Goal: Check status: Check status

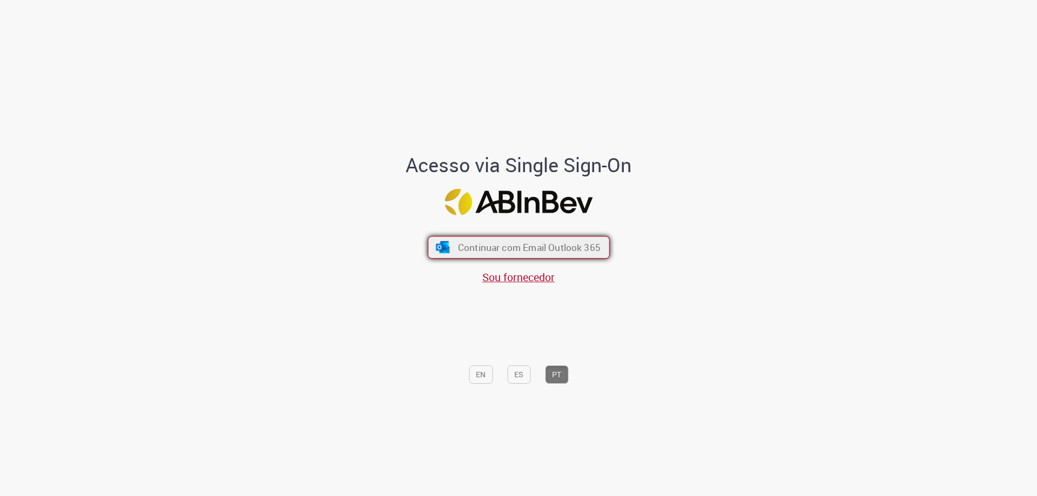
click at [559, 245] on span "Continuar com Email Outlook 365" at bounding box center [528, 247] width 143 height 12
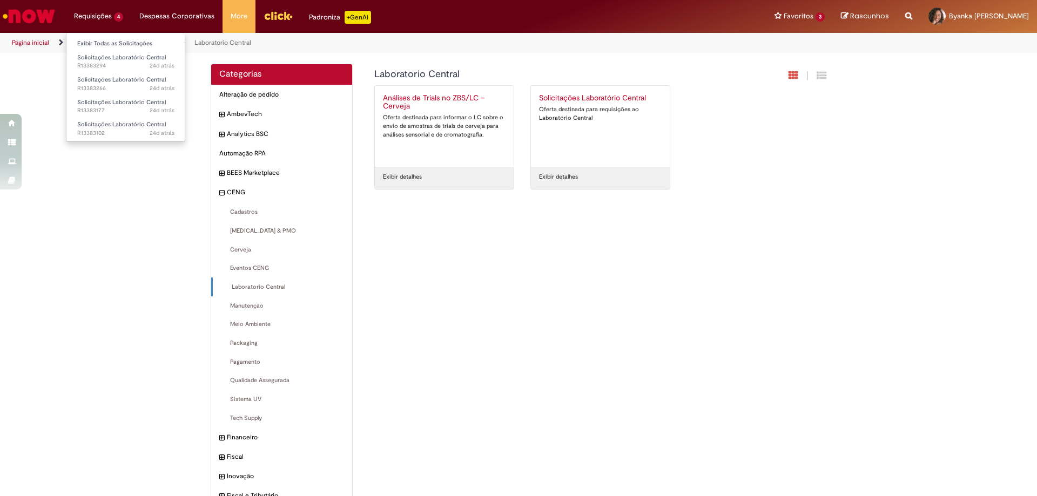
click at [96, 14] on li "Requisições 4 Exibir Todas as Solicitações Solicitações Laboratório Central 24d…" at bounding box center [98, 16] width 65 height 32
click at [130, 62] on span "24d atrás 24 dias atrás R13383294" at bounding box center [125, 66] width 97 height 9
click at [119, 22] on li "Requisições 4 Exibir Todas as Solicitações Solicitações Laboratório Central 24d…" at bounding box center [98, 16] width 65 height 32
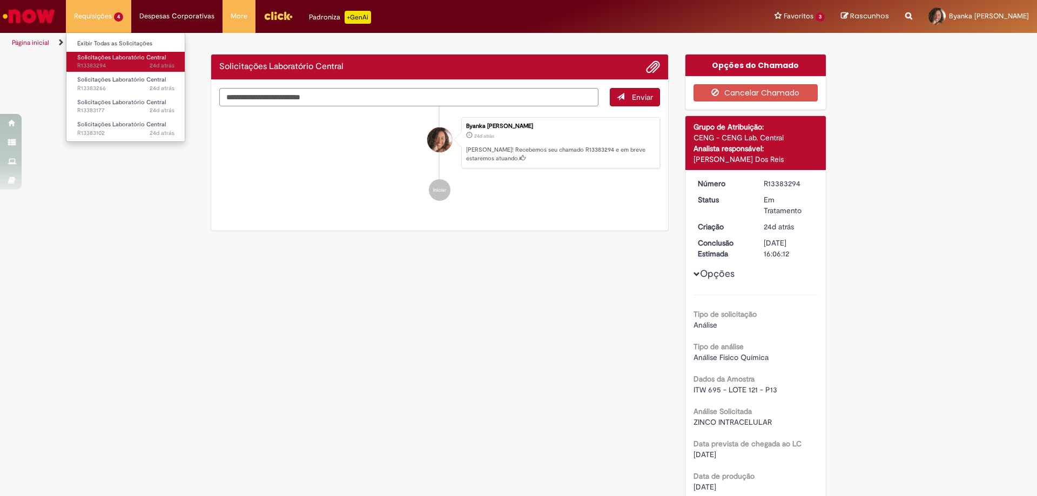
click at [131, 63] on span "24d atrás 24 dias atrás R13383294" at bounding box center [125, 66] width 97 height 9
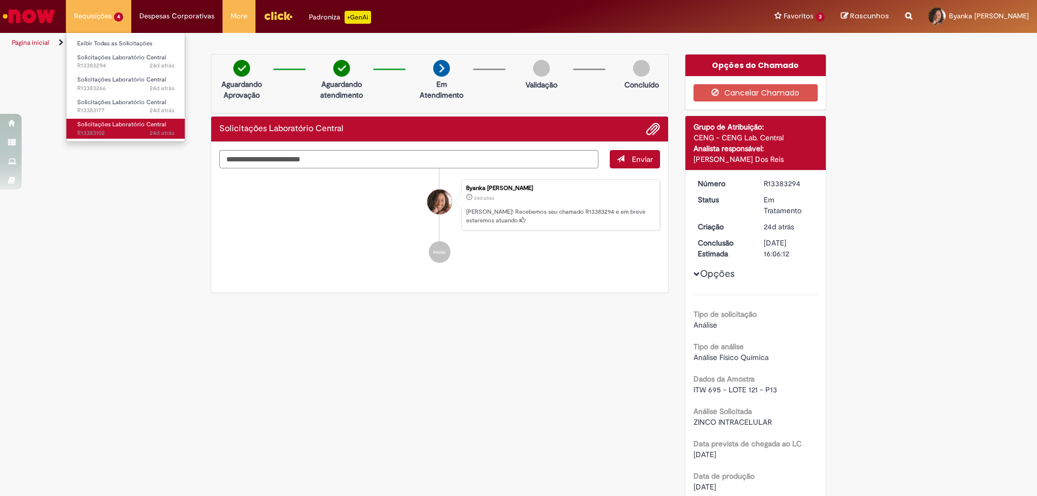
click at [114, 127] on span "Solicitações Laboratório Central" at bounding box center [121, 124] width 89 height 8
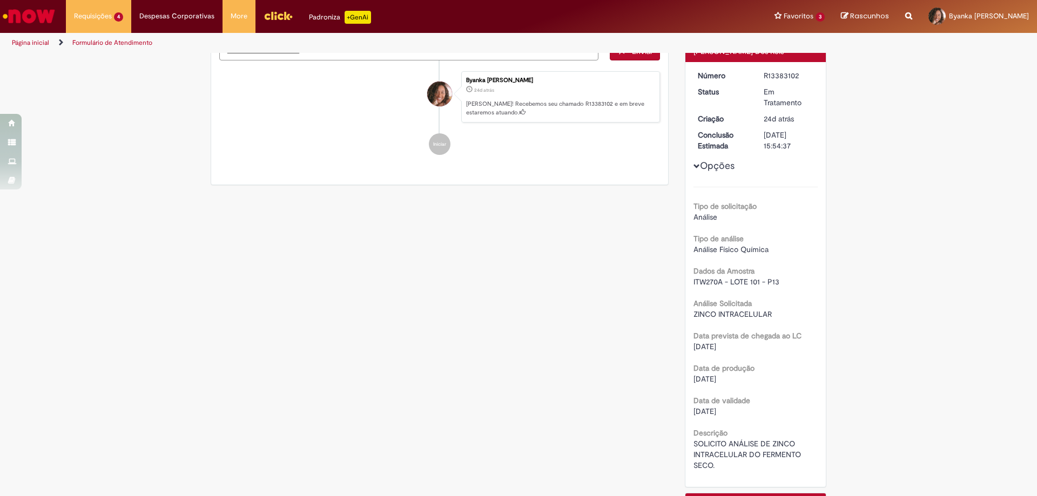
scroll to position [8, 0]
